Goal: Task Accomplishment & Management: Complete application form

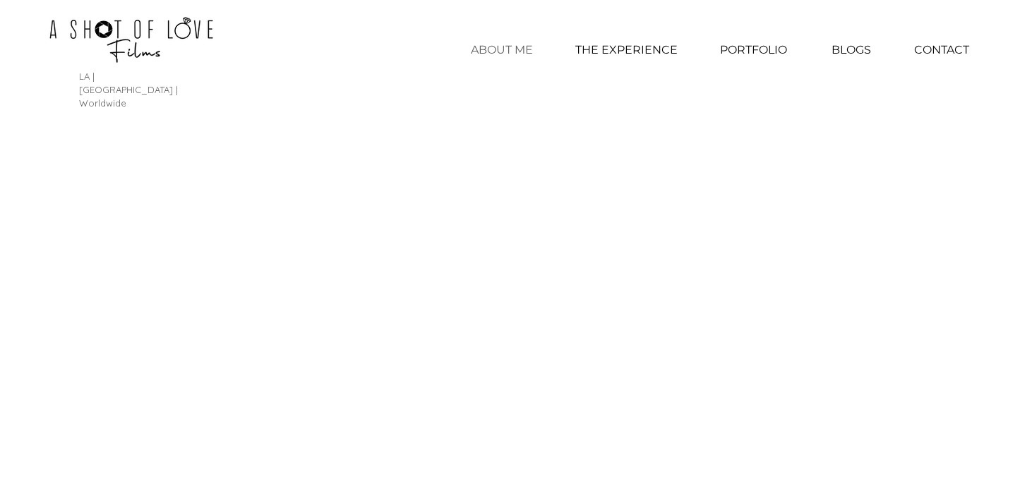
click at [509, 49] on p "ABOUT ME" at bounding box center [502, 49] width 76 height 35
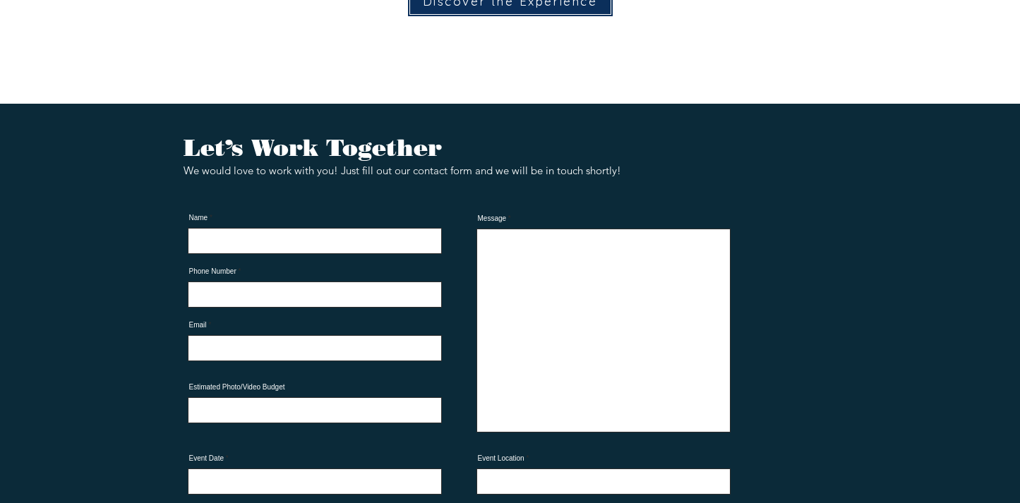
scroll to position [3117, 0]
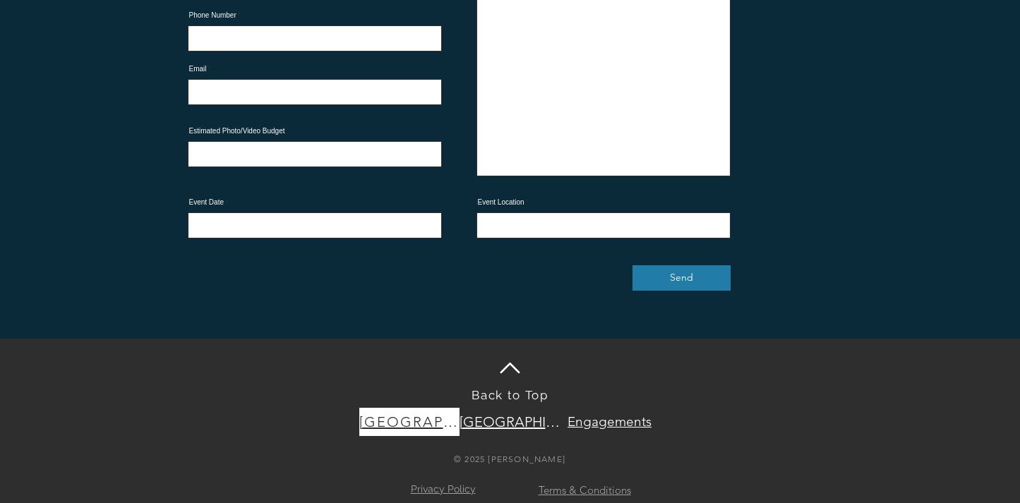
click at [428, 414] on span "[GEOGRAPHIC_DATA]" at bounding box center [409, 422] width 100 height 17
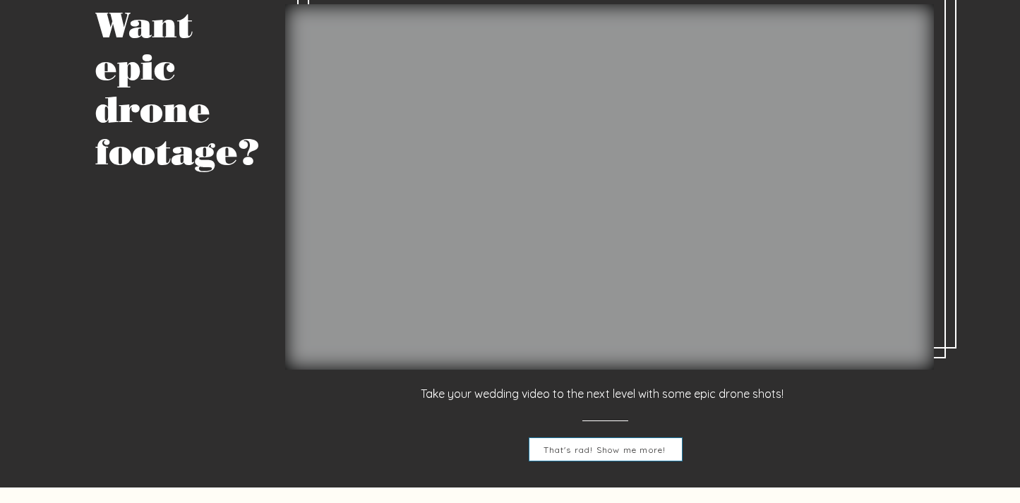
scroll to position [4965, 0]
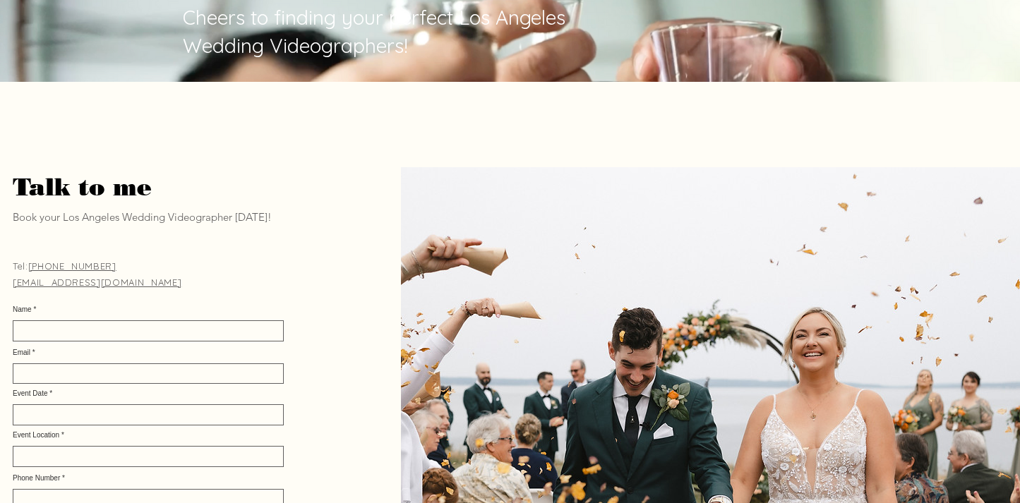
click at [709, 297] on img at bounding box center [719, 443] width 636 height 553
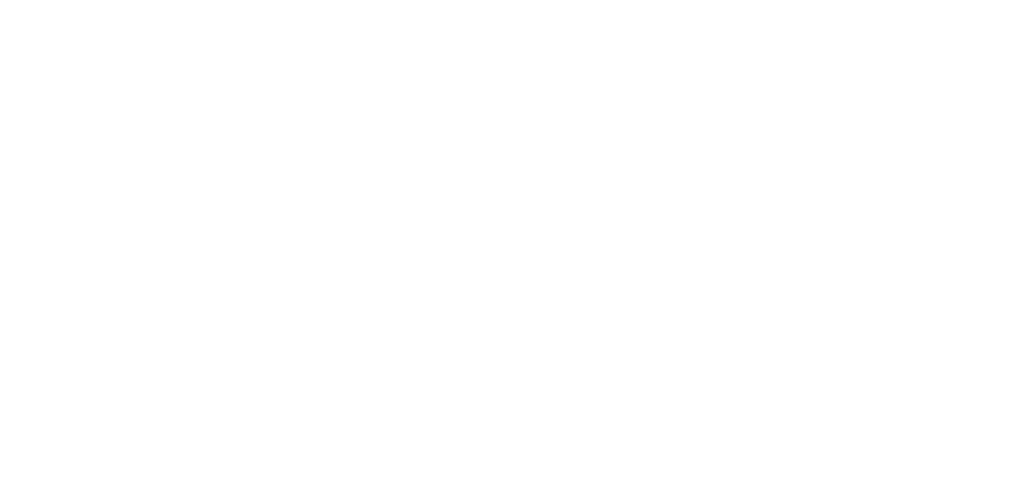
scroll to position [0, 0]
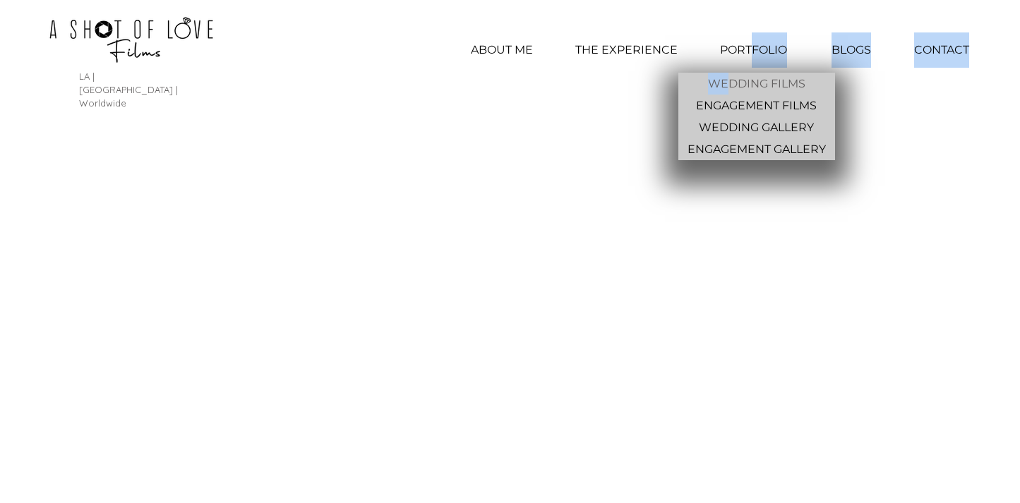
drag, startPoint x: 753, startPoint y: 49, endPoint x: 726, endPoint y: 74, distance: 37.0
click at [726, 68] on nav "ABOUT ME THE EXPERIENCE PORTFOLIO WEDDING FILMS ENGAGEMENT FILMS WEDDING GALLER…" at bounding box center [719, 49] width 541 height 35
click at [758, 125] on p "WEDDING GALLERY" at bounding box center [756, 127] width 126 height 22
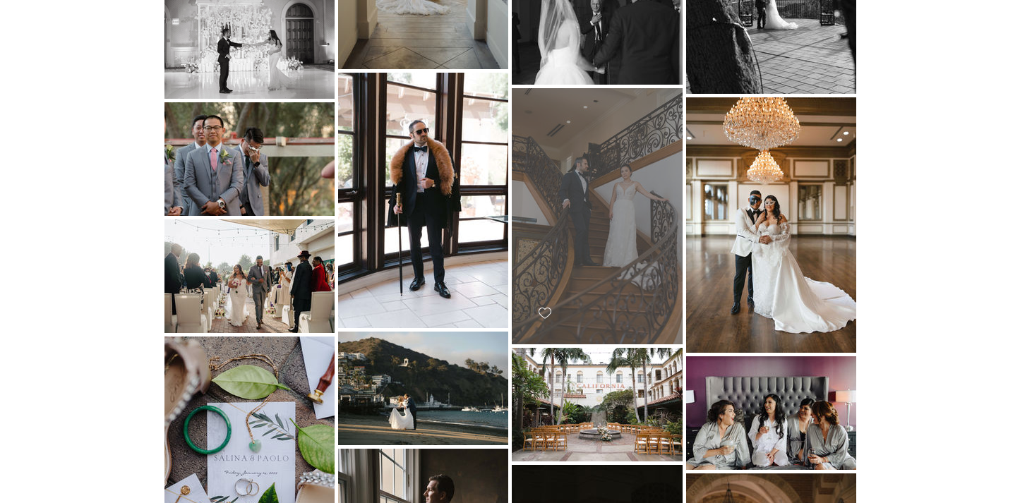
scroll to position [1215, 0]
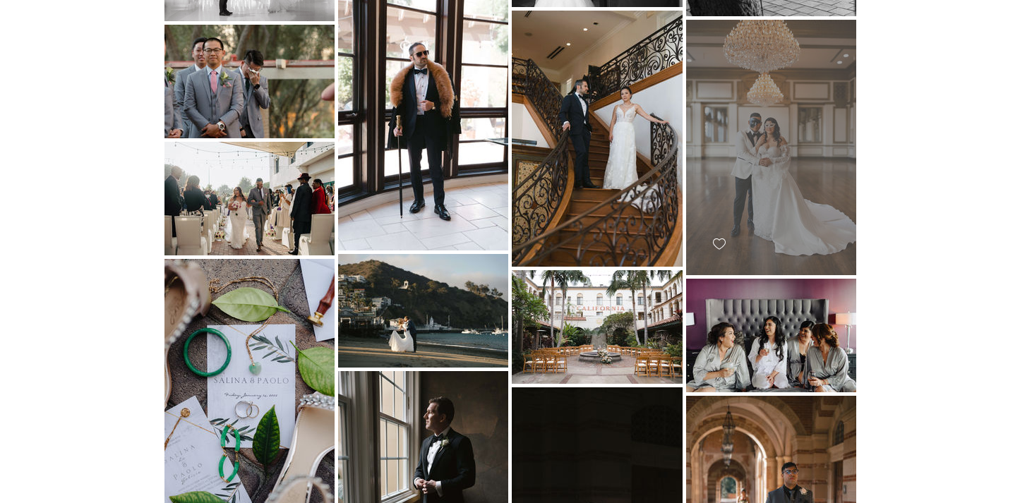
click at [794, 114] on div "main content" at bounding box center [771, 148] width 170 height 256
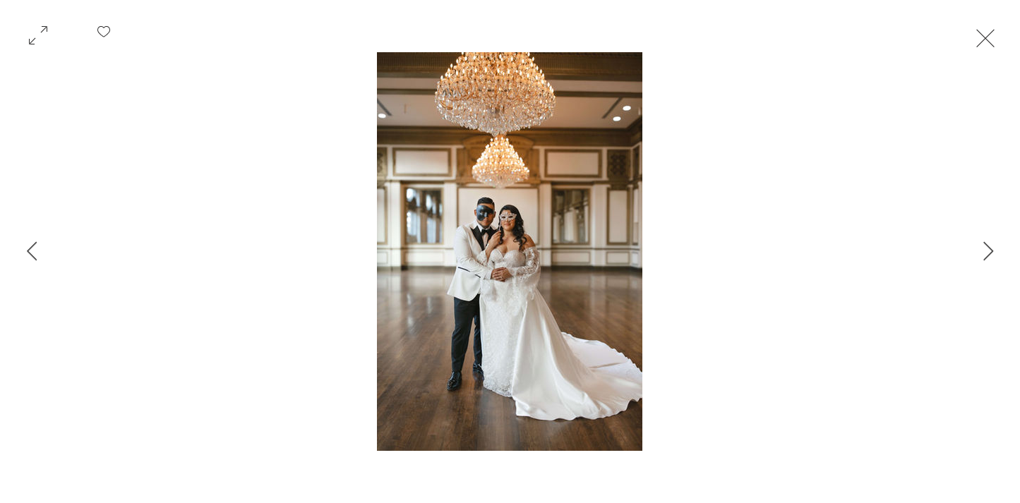
click at [999, 43] on button "Exit expand mode" at bounding box center [985, 36] width 27 height 31
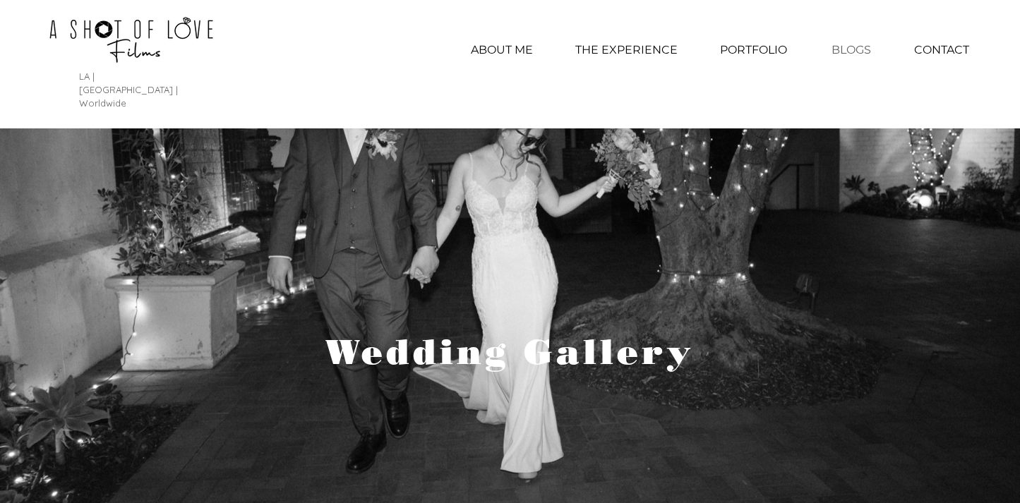
click at [848, 49] on p "BLOGS" at bounding box center [852, 49] width 54 height 35
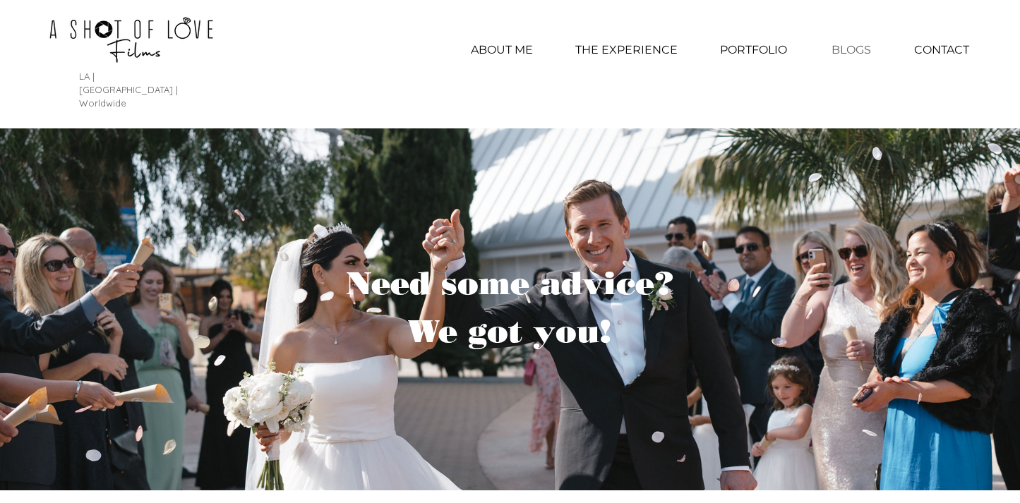
click at [155, 29] on img at bounding box center [132, 39] width 304 height 64
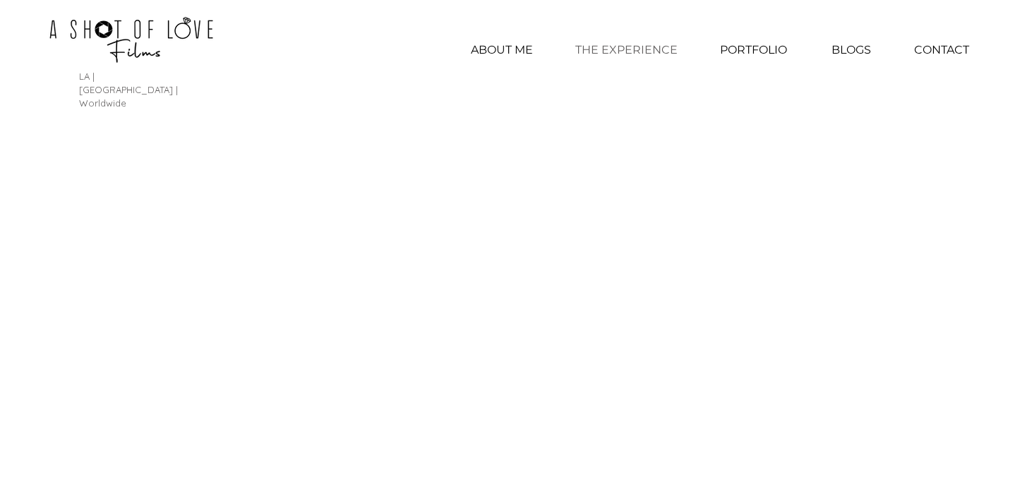
click at [625, 54] on p "THE EXPERIENCE" at bounding box center [626, 49] width 116 height 35
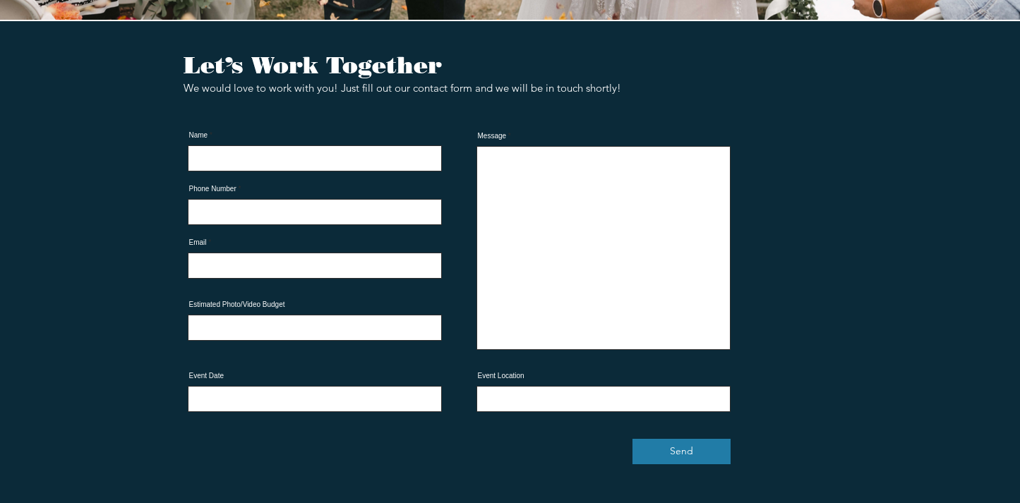
scroll to position [4100, 0]
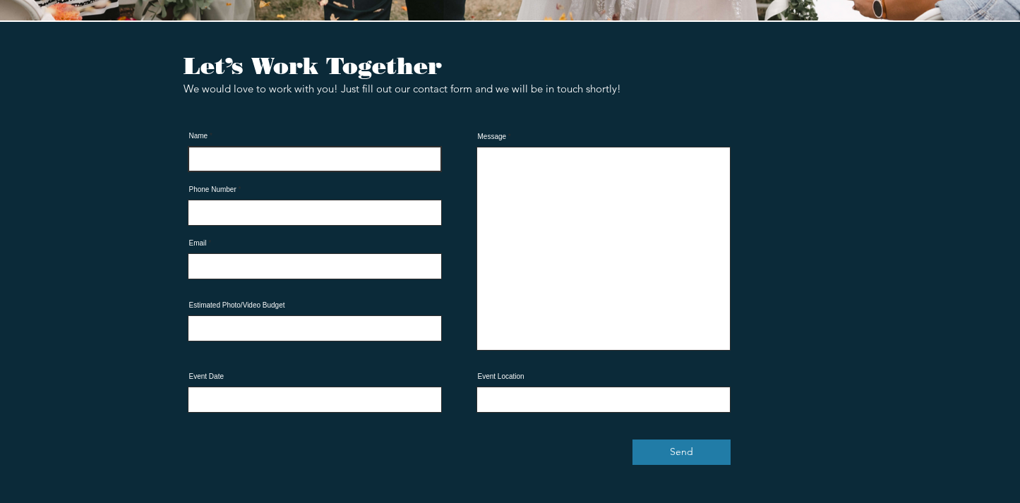
click at [344, 146] on input "Name" at bounding box center [315, 159] width 254 height 26
type input "David J Bier"
type input "3852187119"
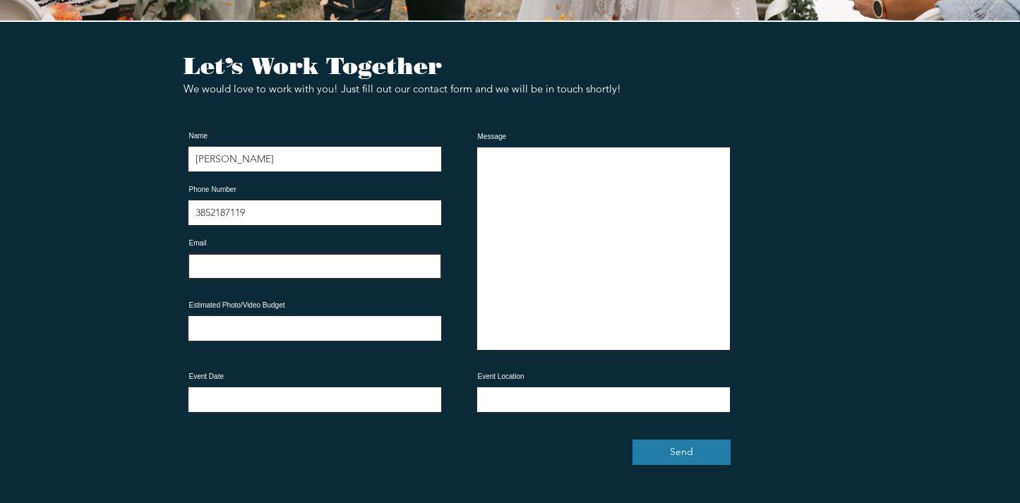
click at [258, 253] on input "Email" at bounding box center [315, 266] width 254 height 26
type input "d"
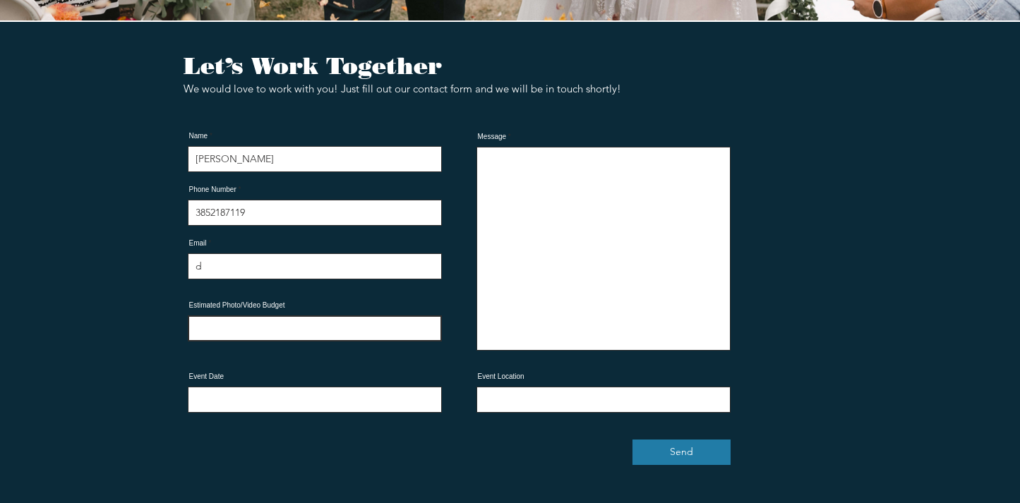
click at [243, 316] on input "Estimated Photo/Video Budget" at bounding box center [315, 329] width 254 height 26
type input "3000"
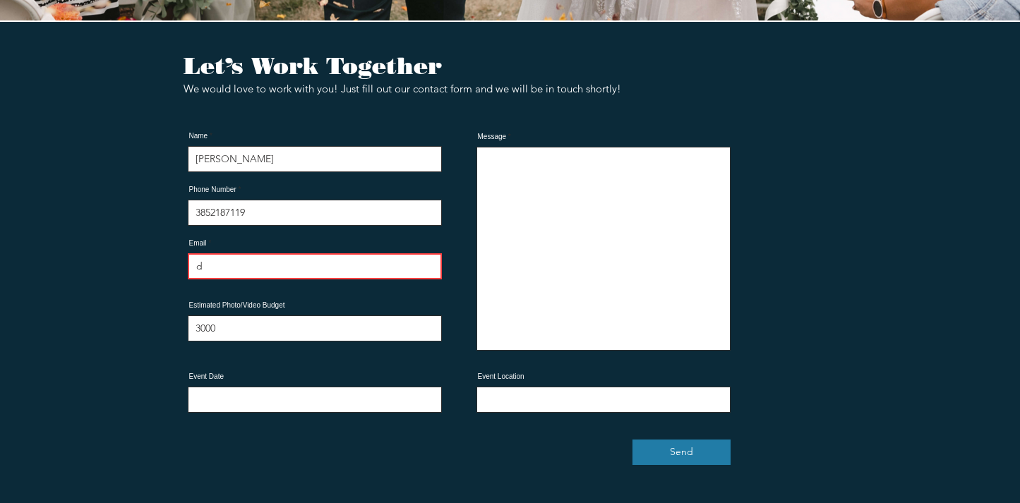
click at [211, 253] on input "d" at bounding box center [315, 266] width 254 height 26
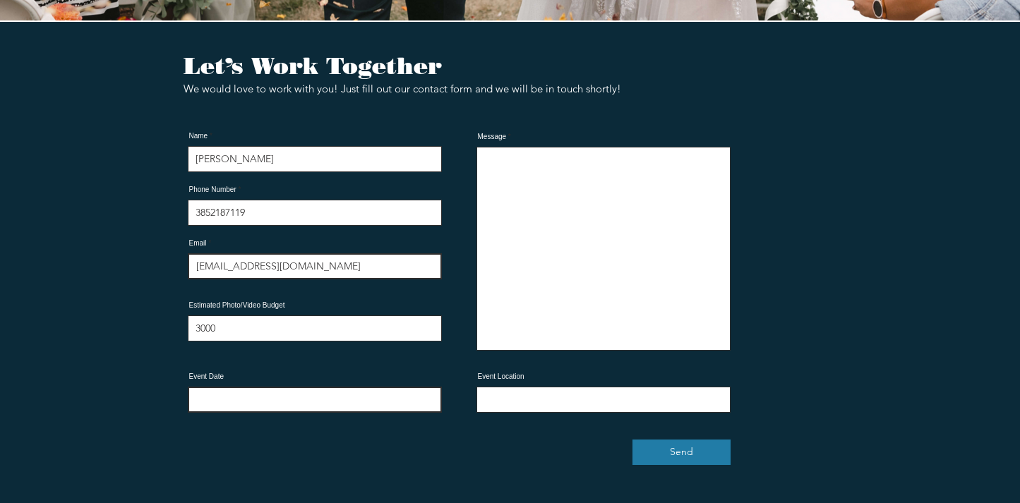
type input "davidjohnbier@gmail.com"
click at [212, 387] on input "Event Date" at bounding box center [315, 400] width 254 height 26
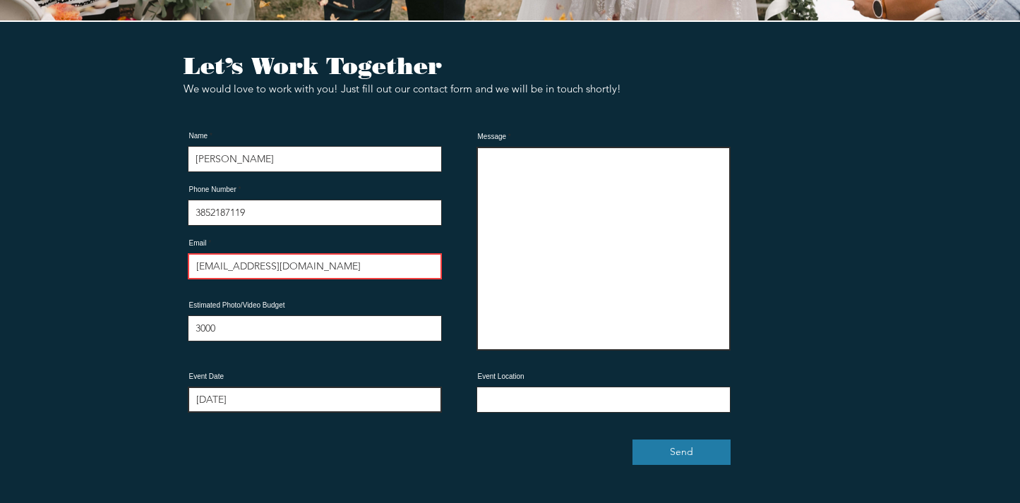
type input "Sept 19, 2026"
click at [555, 180] on textarea "Message" at bounding box center [603, 249] width 254 height 204
paste textarea "My name is David Bier and I'm reaching out in regards to learning more about yo…"
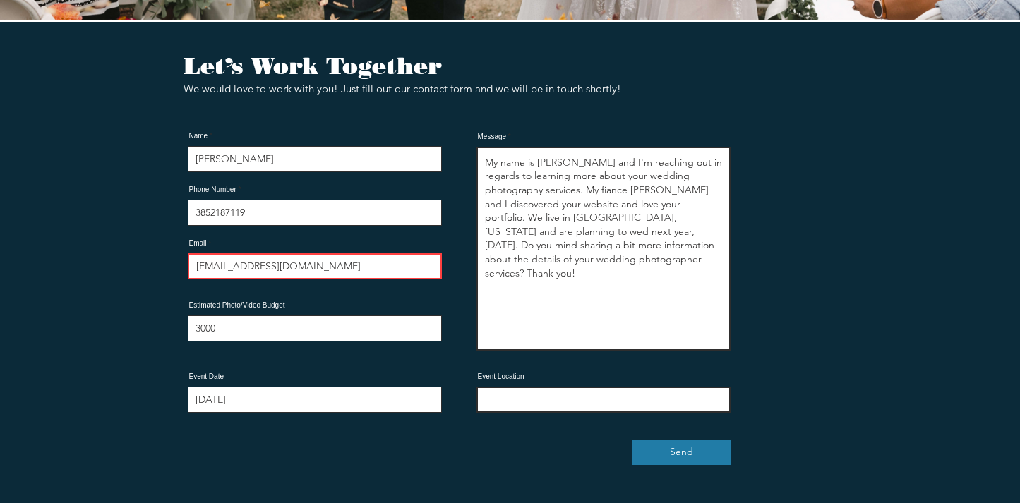
type textarea "My name is David Bier and I'm reaching out in regards to learning more about yo…"
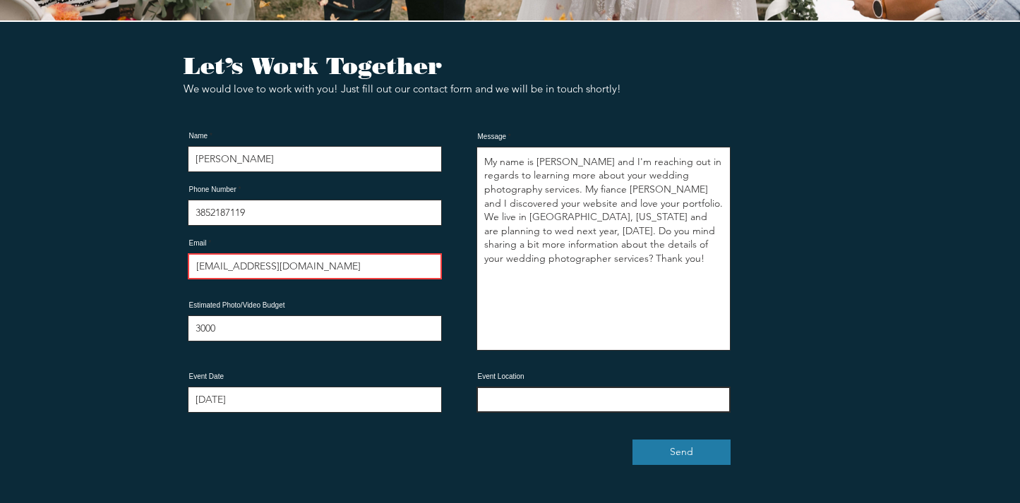
click at [600, 387] on input "Event Location" at bounding box center [603, 400] width 254 height 26
type input "Downtown Los Angeles"
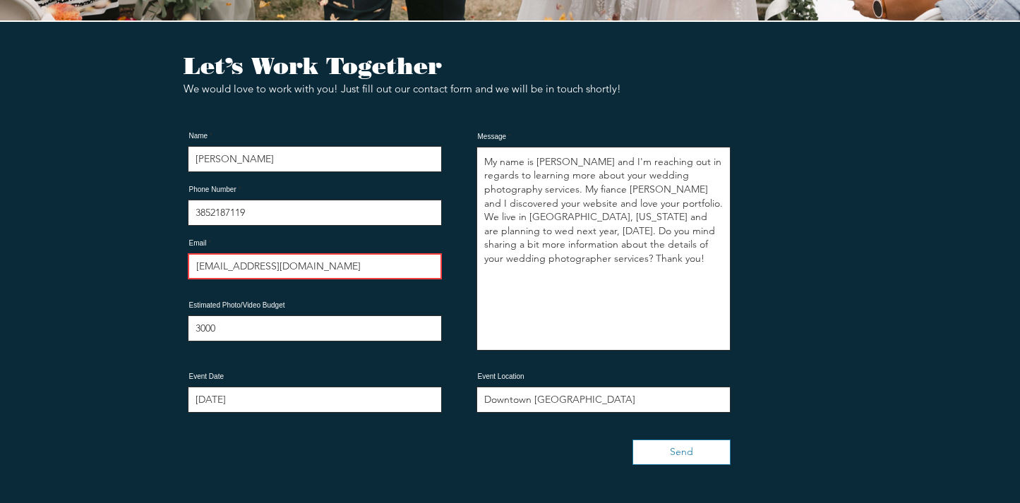
click at [694, 440] on button "Send" at bounding box center [681, 452] width 98 height 25
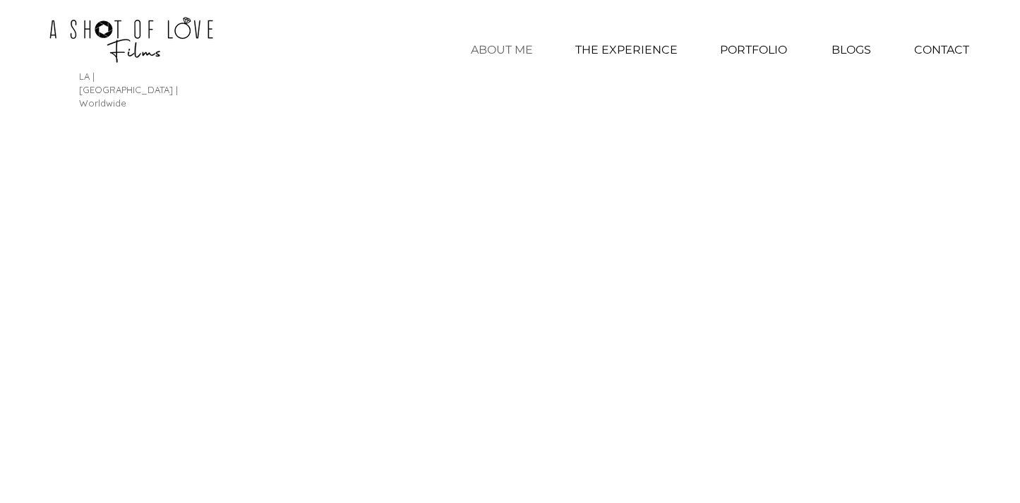
click at [510, 49] on p "ABOUT ME" at bounding box center [502, 49] width 76 height 35
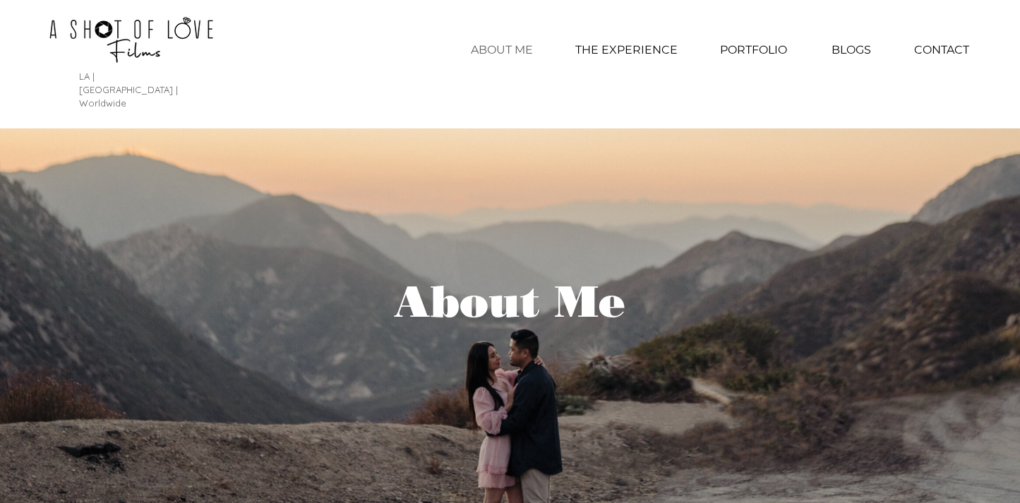
click at [493, 48] on p "ABOUT ME" at bounding box center [502, 49] width 76 height 35
click at [616, 56] on p "THE EXPERIENCE" at bounding box center [626, 49] width 116 height 35
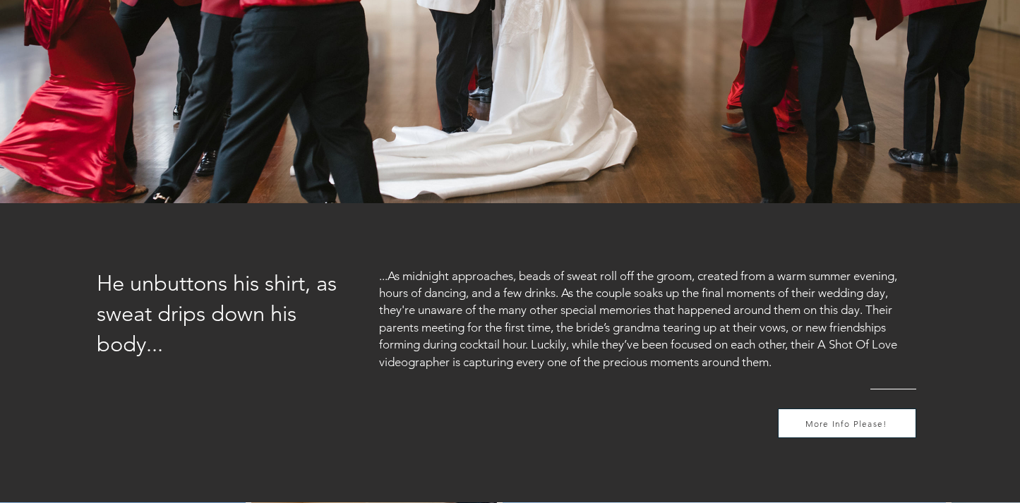
scroll to position [861, 0]
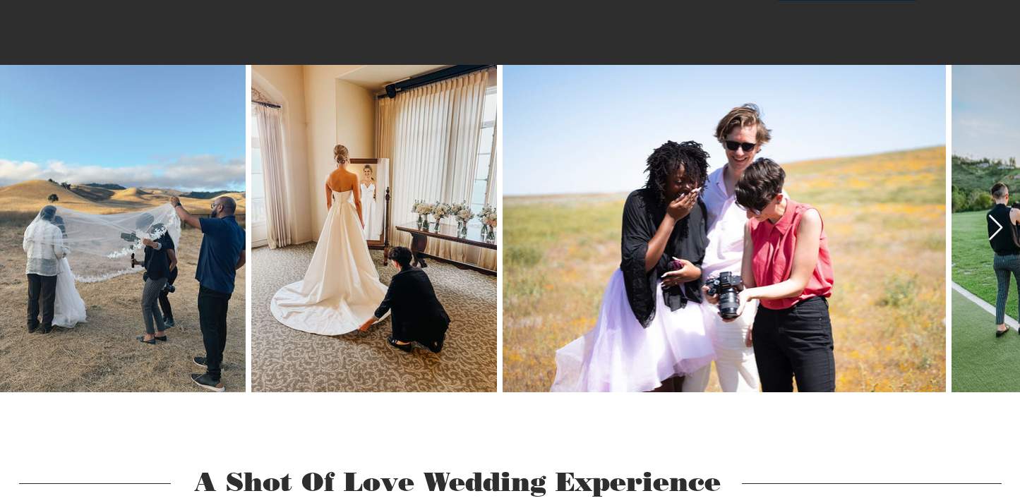
click at [993, 215] on icon "Next Item" at bounding box center [996, 229] width 16 height 28
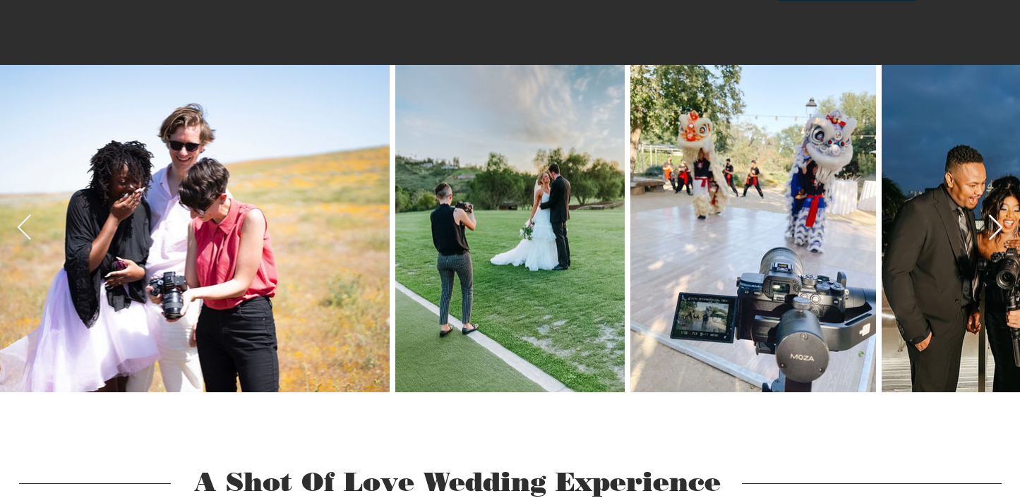
click at [993, 215] on icon "Next Item" at bounding box center [996, 229] width 16 height 28
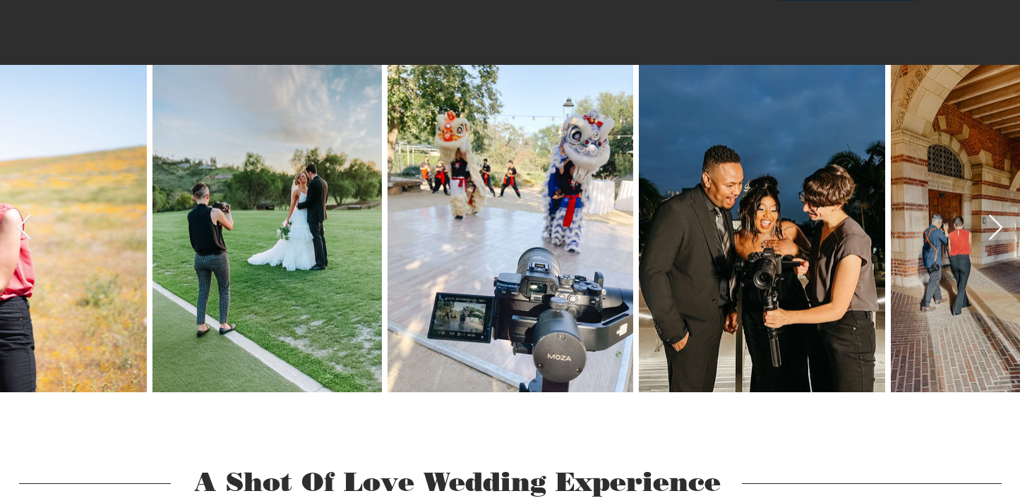
click at [993, 215] on icon "Next Item" at bounding box center [996, 229] width 16 height 28
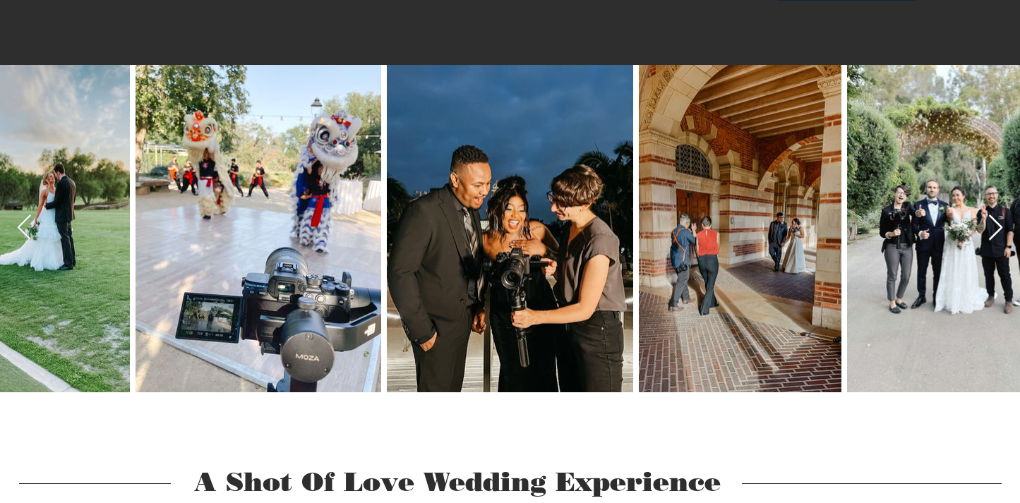
click at [993, 215] on icon "Next Item" at bounding box center [996, 229] width 16 height 28
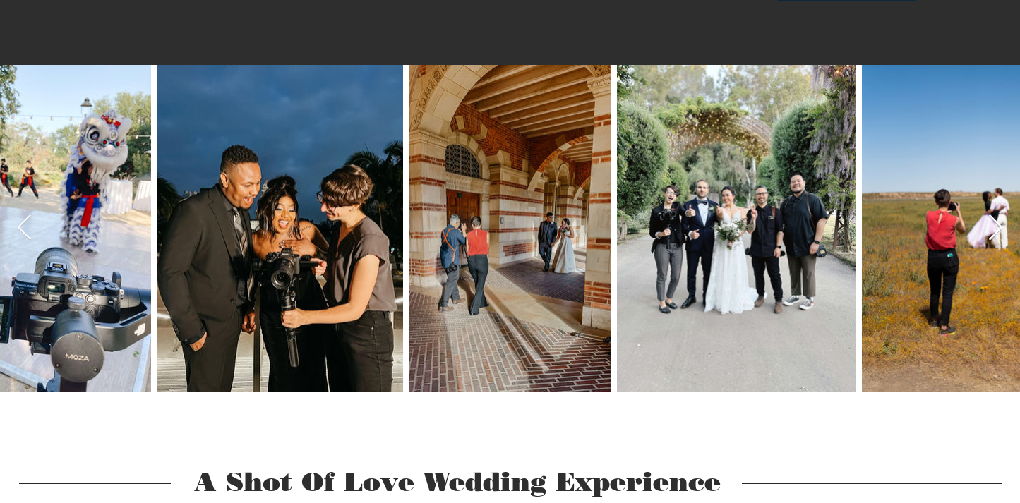
scroll to position [0, 1281]
click at [1000, 215] on icon "Next Item" at bounding box center [996, 227] width 14 height 25
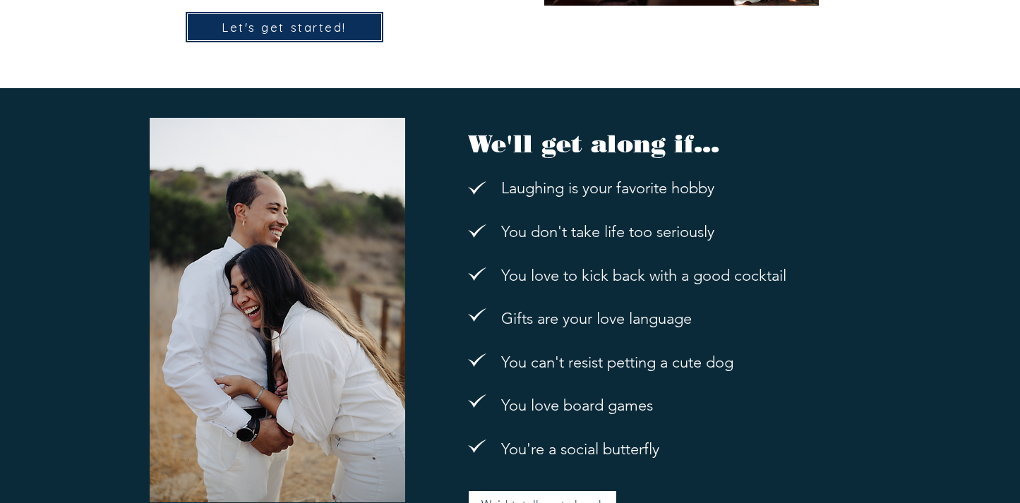
scroll to position [2351, 0]
